Goal: Navigation & Orientation: Find specific page/section

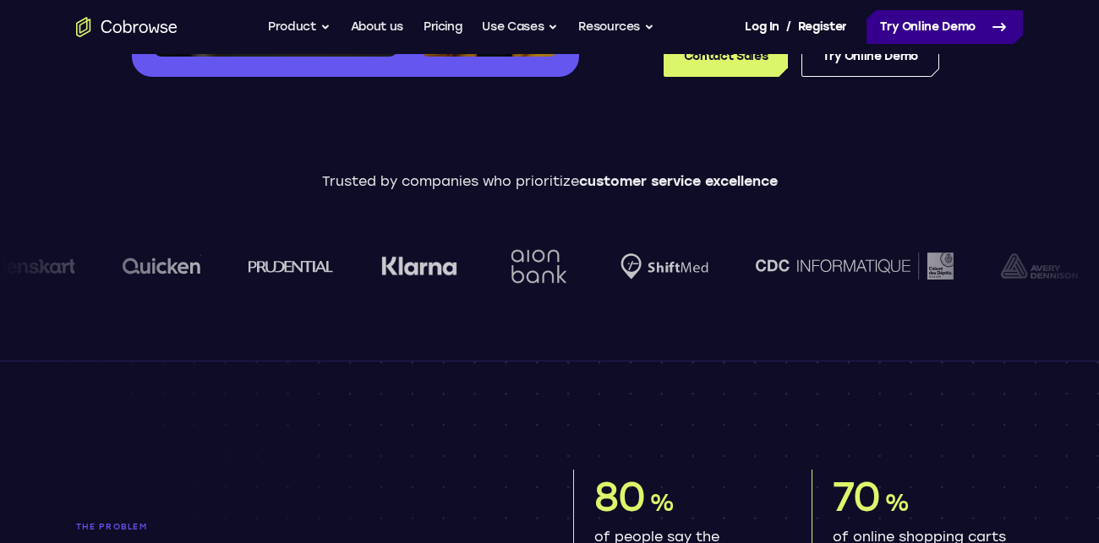
click at [994, 36] on icon at bounding box center [999, 27] width 20 height 20
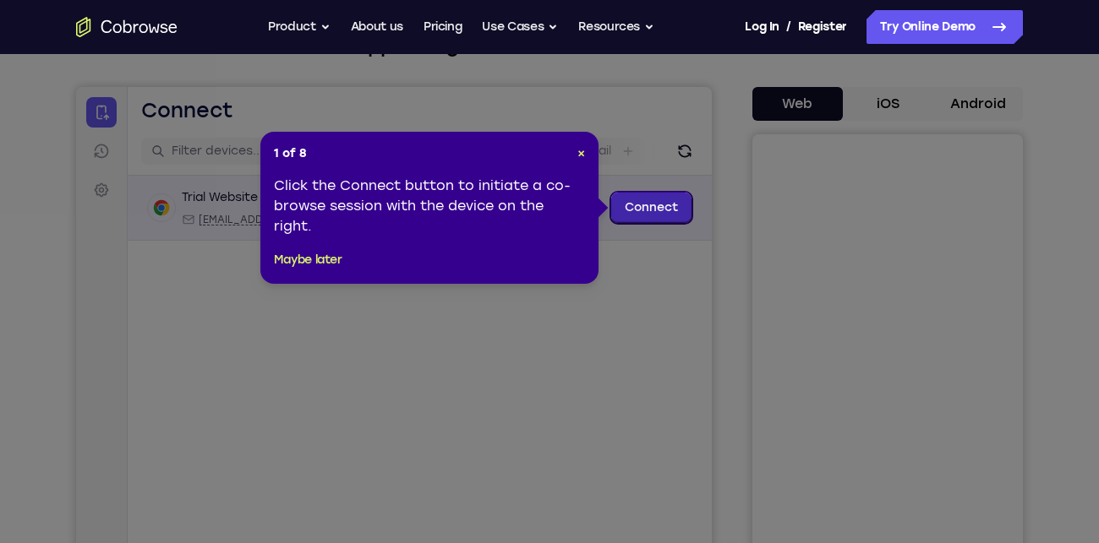
click at [637, 209] on link "Connect" at bounding box center [651, 208] width 80 height 30
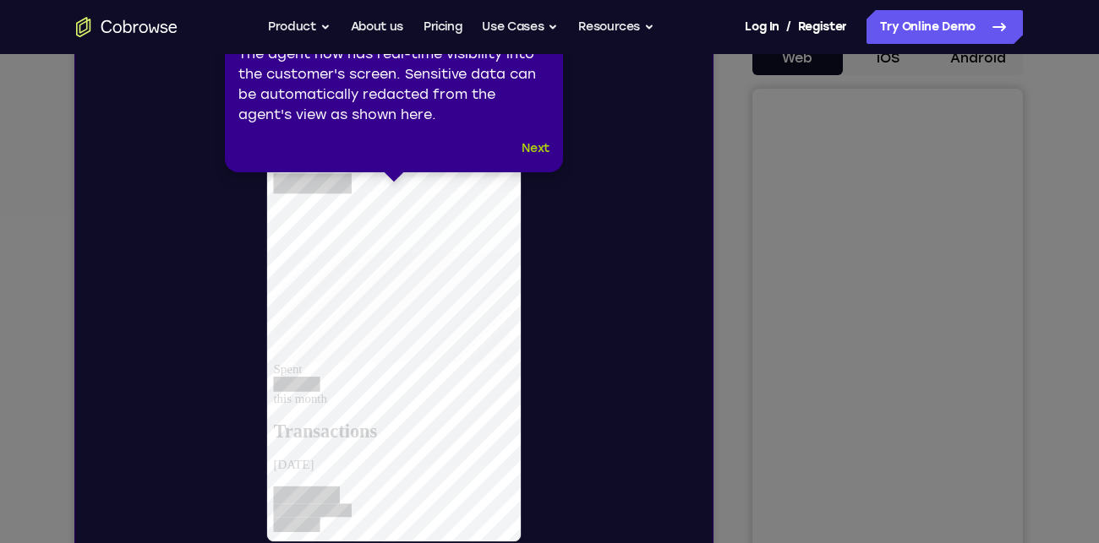
click at [522, 140] on button "Next" at bounding box center [536, 149] width 28 height 20
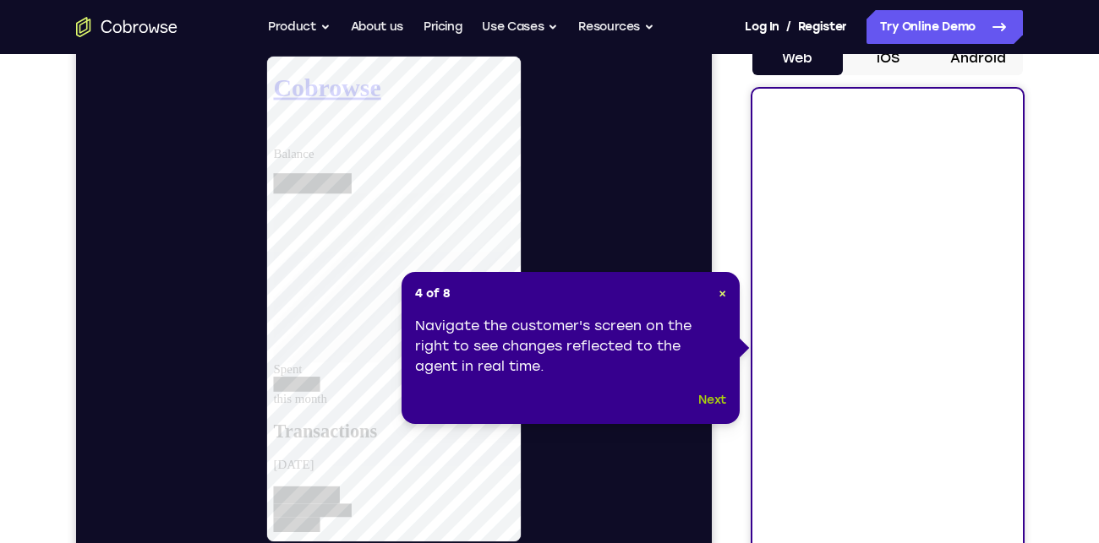
click at [710, 404] on button "Next" at bounding box center [712, 400] width 28 height 20
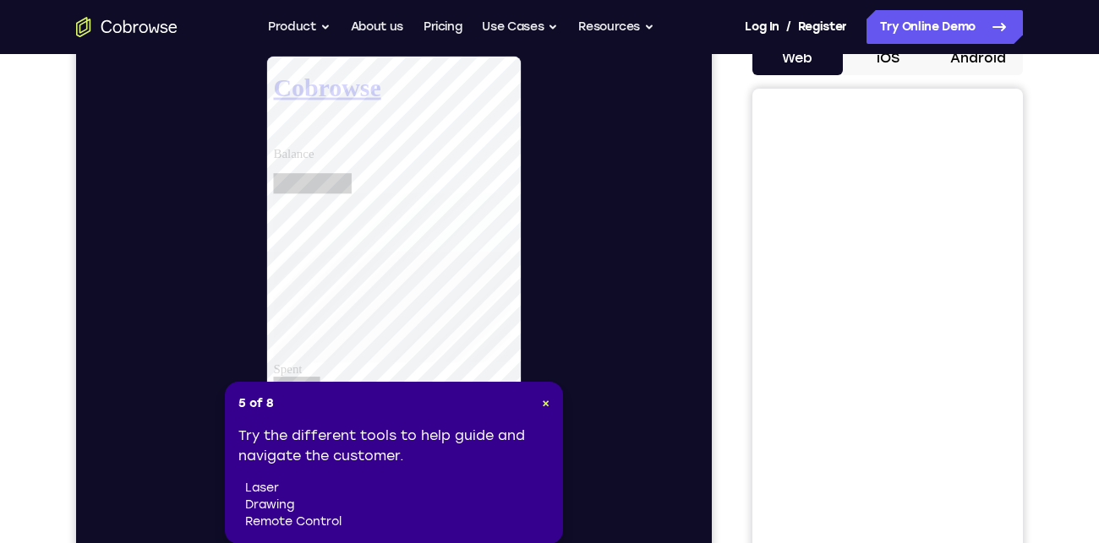
click at [533, 408] on header "5 of 8 ×" at bounding box center [393, 404] width 311 height 17
click at [535, 407] on header "5 of 8 ×" at bounding box center [393, 404] width 311 height 17
click at [542, 407] on span "×" at bounding box center [546, 403] width 8 height 14
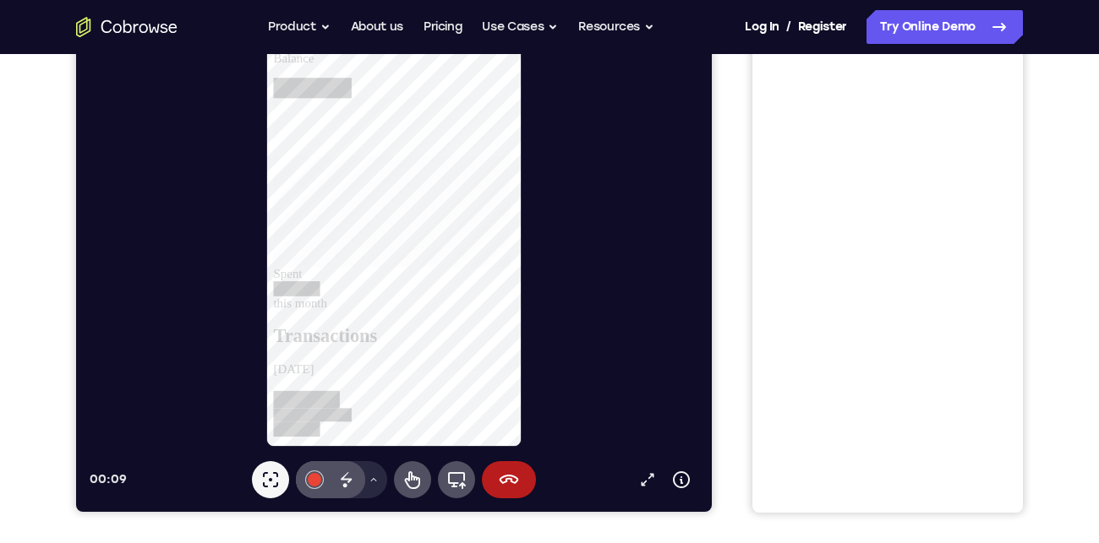
scroll to position [284, 0]
